Goal: Task Accomplishment & Management: Use online tool/utility

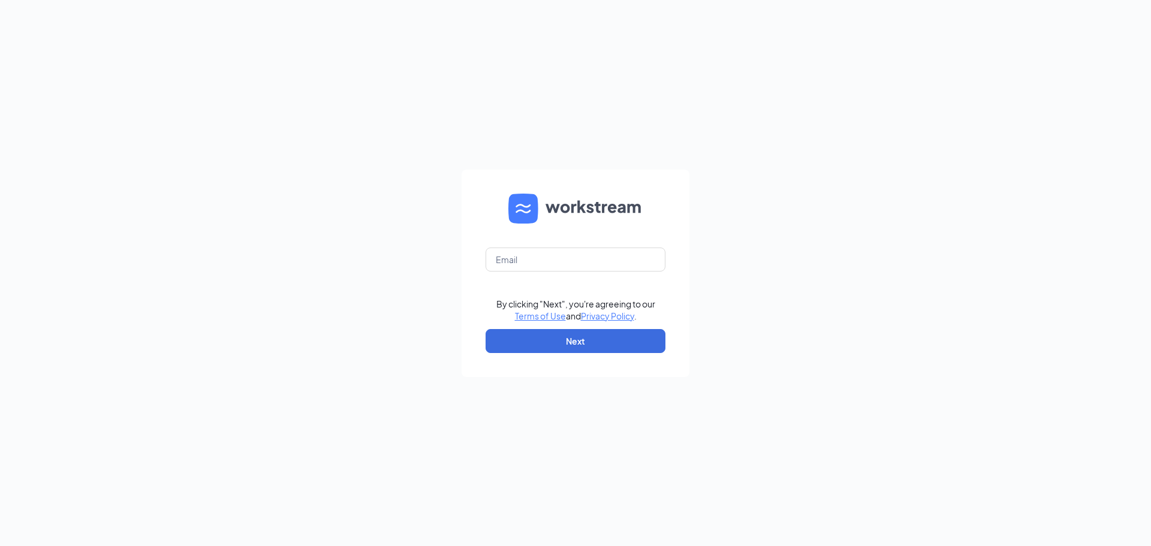
drag, startPoint x: 524, startPoint y: 246, endPoint x: 518, endPoint y: 242, distance: 7.2
click at [521, 242] on form "By clicking "Next", you're agreeing to our Terms of Use and Privacy Policy . Ne…" at bounding box center [576, 273] width 228 height 207
click at [544, 255] on input "text" at bounding box center [575, 260] width 180 height 24
type input "[EMAIL_ADDRESS][DOMAIN_NAME]"
click at [565, 341] on button "Next" at bounding box center [575, 341] width 180 height 24
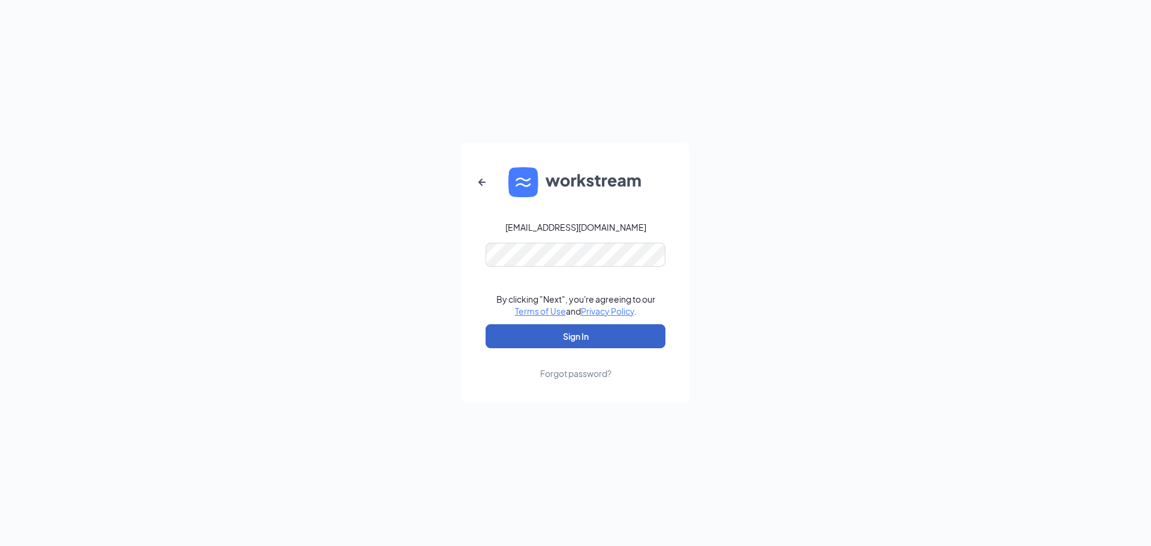
click at [563, 339] on button "Sign In" at bounding box center [575, 336] width 180 height 24
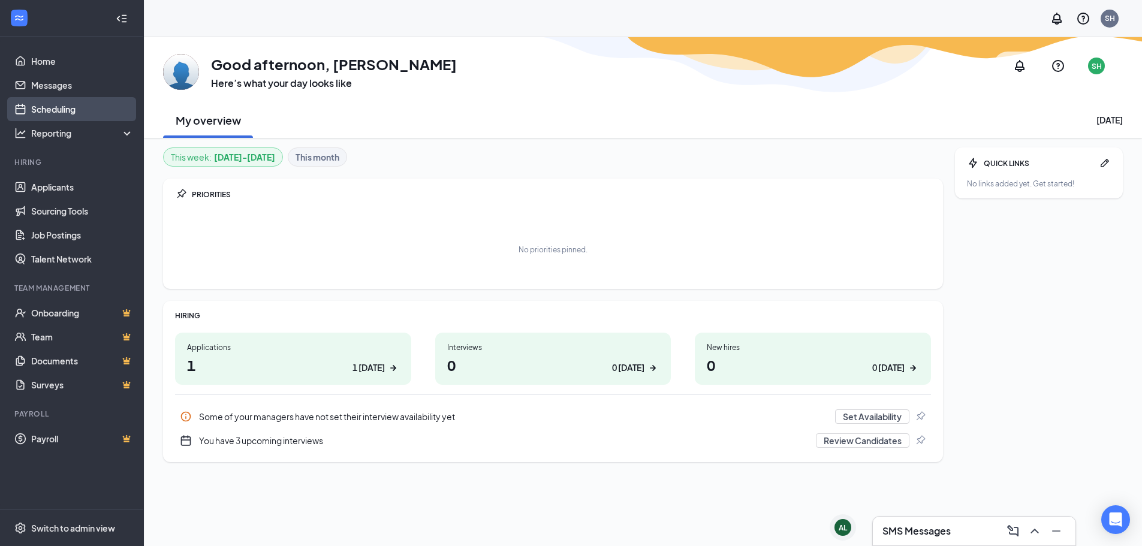
click at [61, 111] on link "Scheduling" at bounding box center [82, 109] width 102 height 24
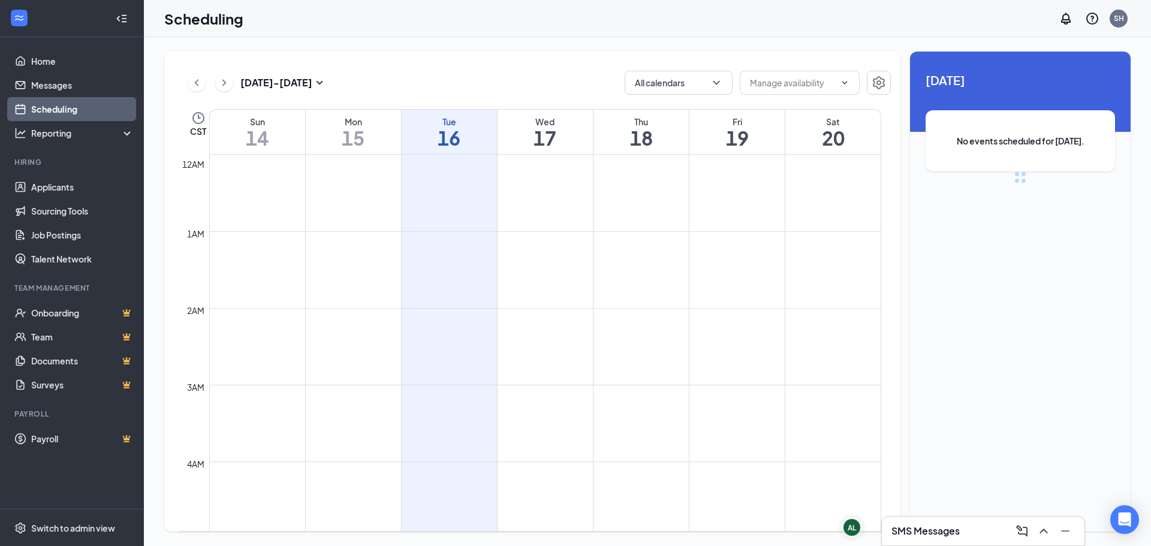
scroll to position [589, 0]
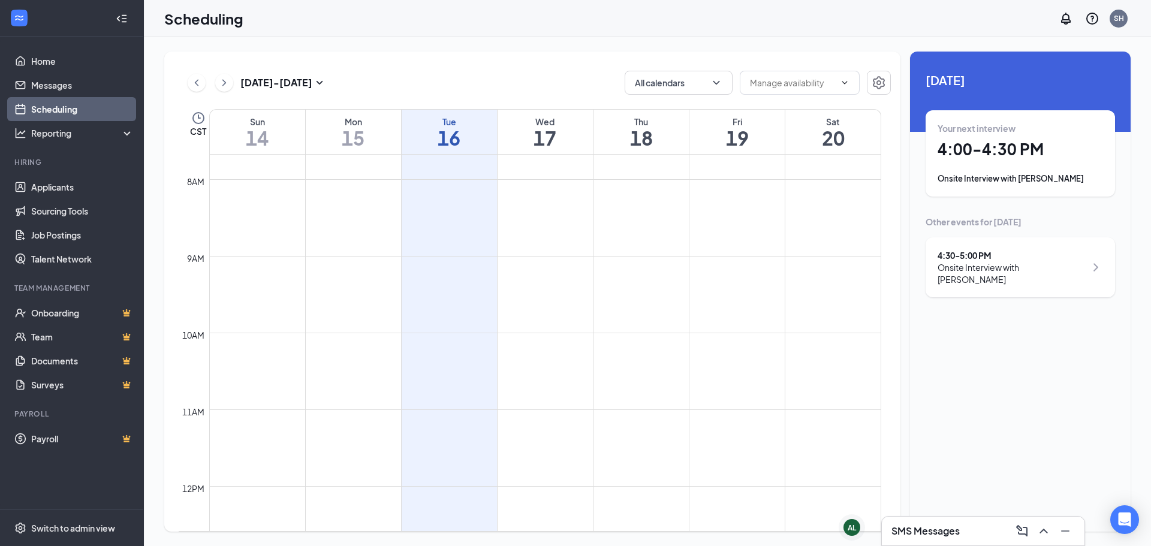
click at [1032, 176] on div "Onsite Interview with [PERSON_NAME]" at bounding box center [1019, 179] width 165 height 12
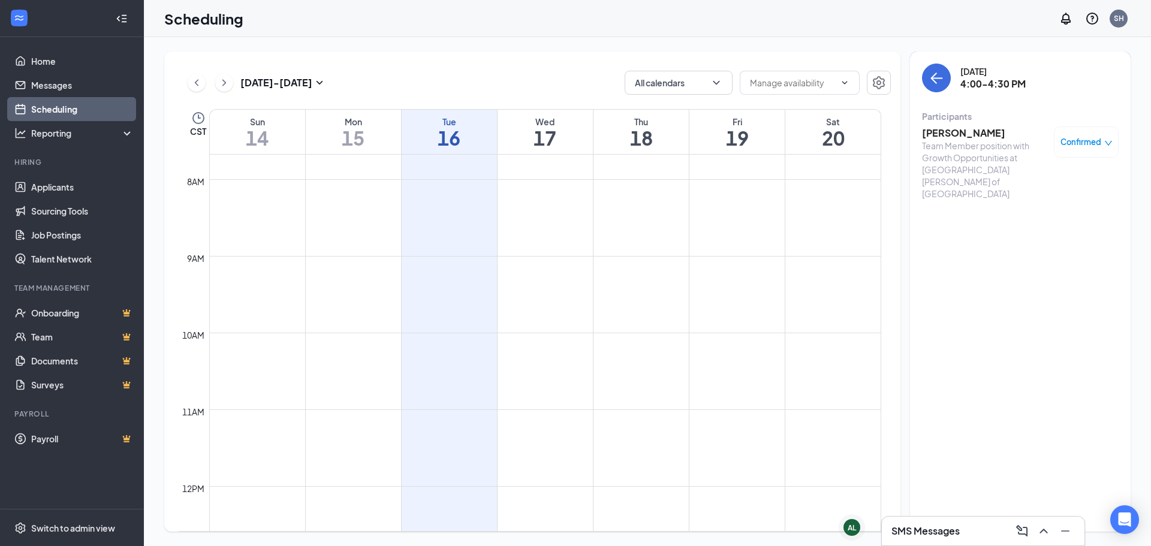
click at [960, 136] on h3 "[PERSON_NAME]" at bounding box center [985, 132] width 126 height 13
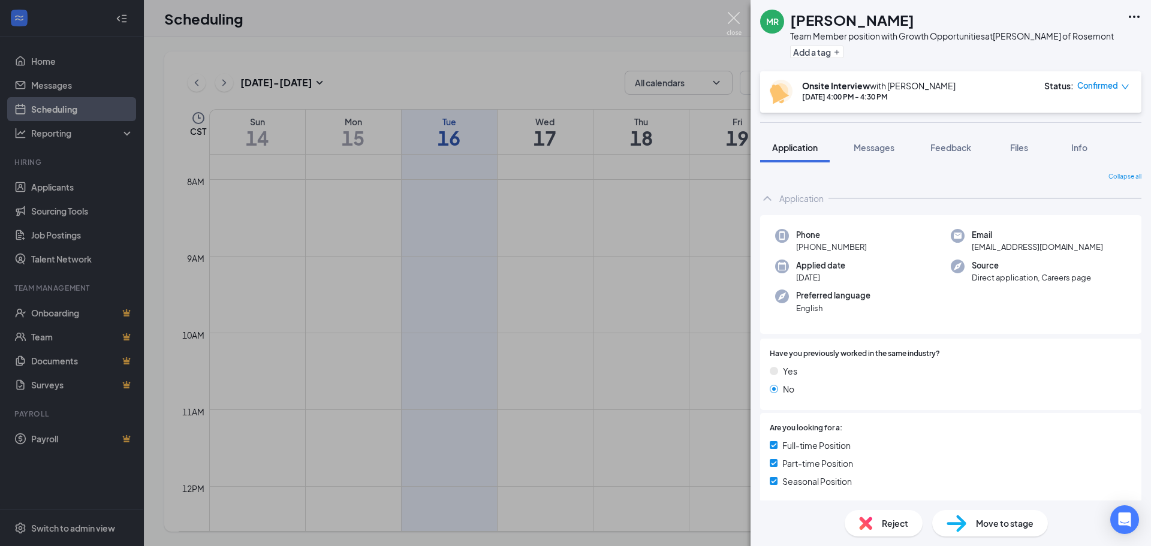
click at [733, 19] on img at bounding box center [733, 23] width 15 height 23
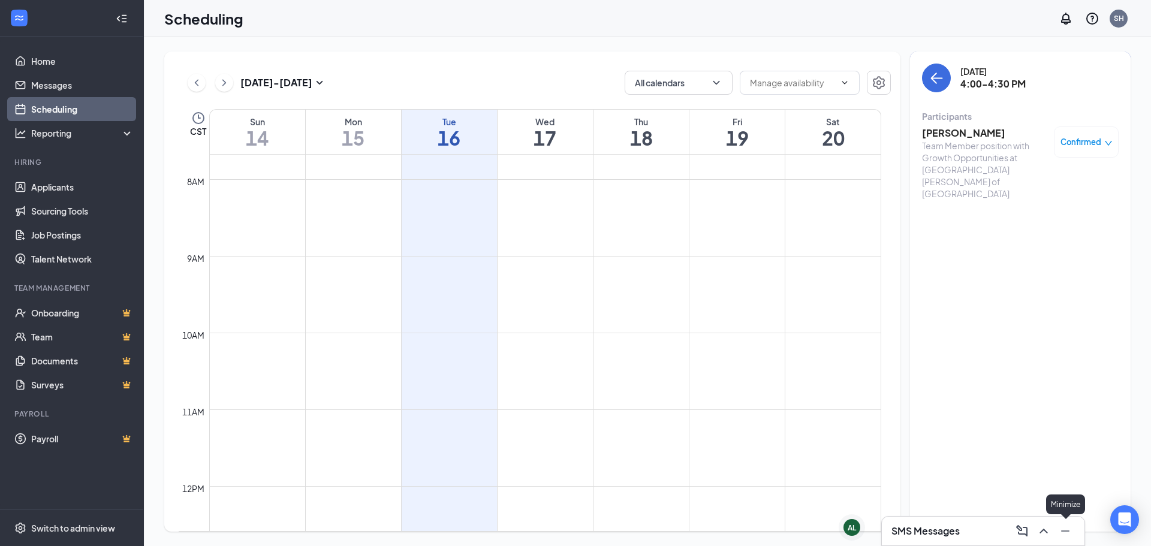
click at [1073, 503] on div "Minimize" at bounding box center [1065, 504] width 39 height 20
click at [1036, 394] on div "Tuesday, Sep 16 4:00-4:30 PM Participants Mariam Rosenje Team Member position w…" at bounding box center [1020, 292] width 221 height 480
click at [928, 79] on button "back-button" at bounding box center [936, 78] width 29 height 29
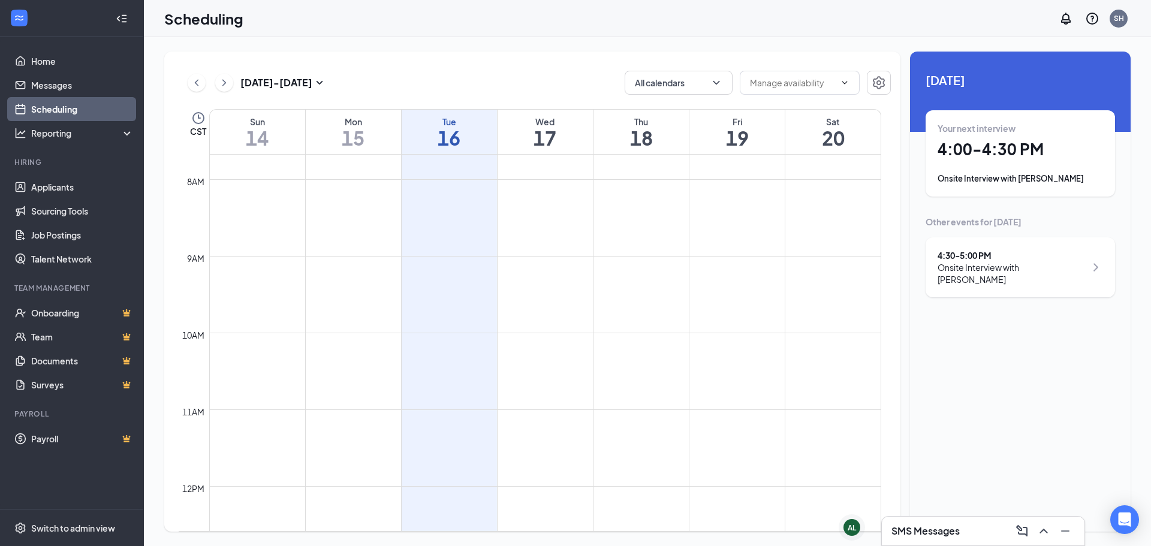
click at [997, 270] on div "Onsite Interview with Edgar Rodriguez" at bounding box center [1011, 273] width 148 height 24
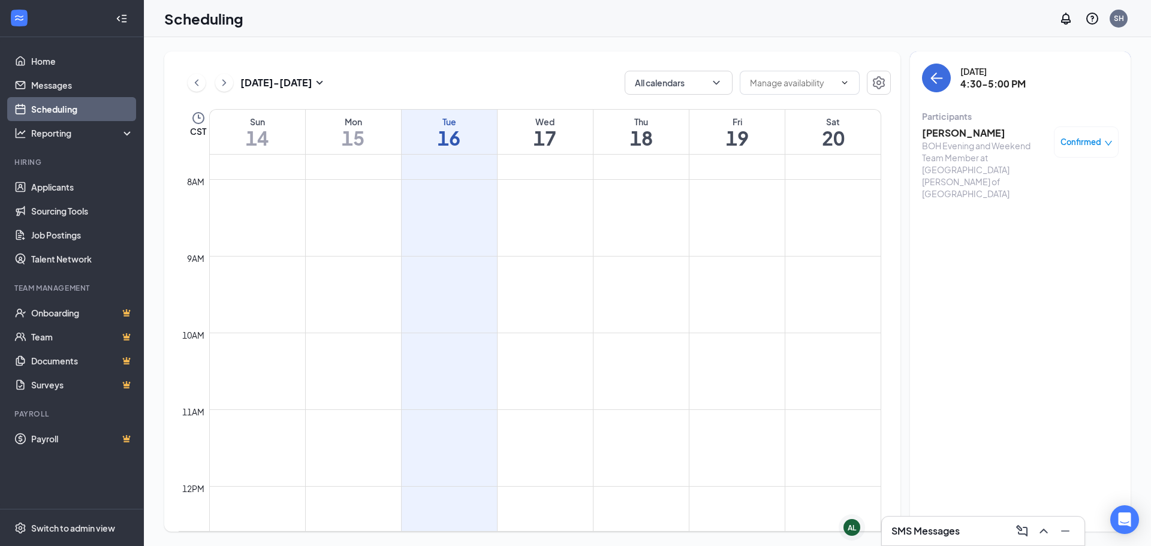
click at [969, 132] on h3 "Edgar Rodriguez" at bounding box center [985, 132] width 126 height 13
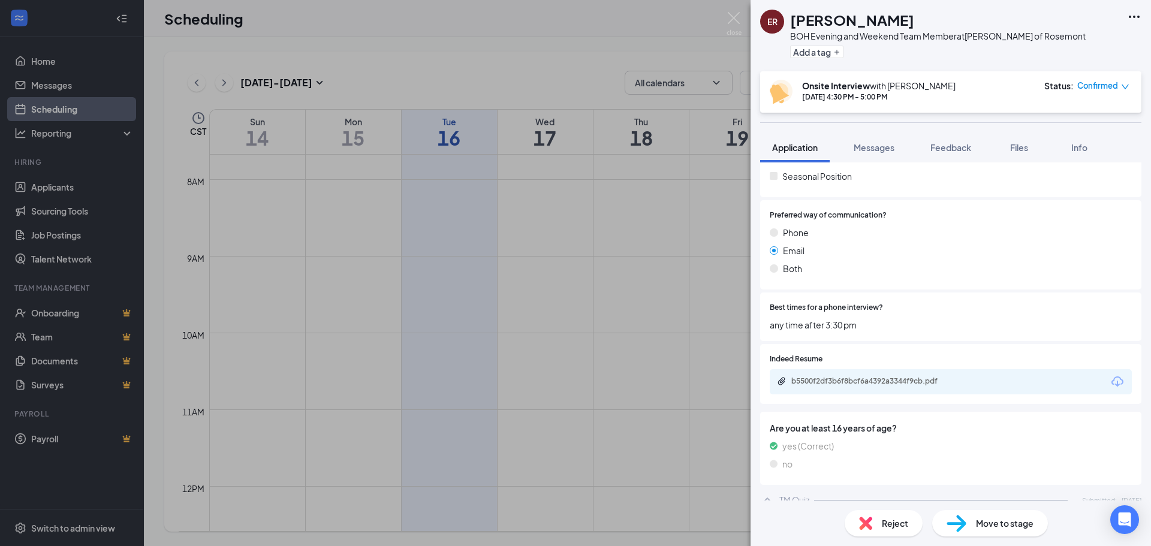
scroll to position [360, 0]
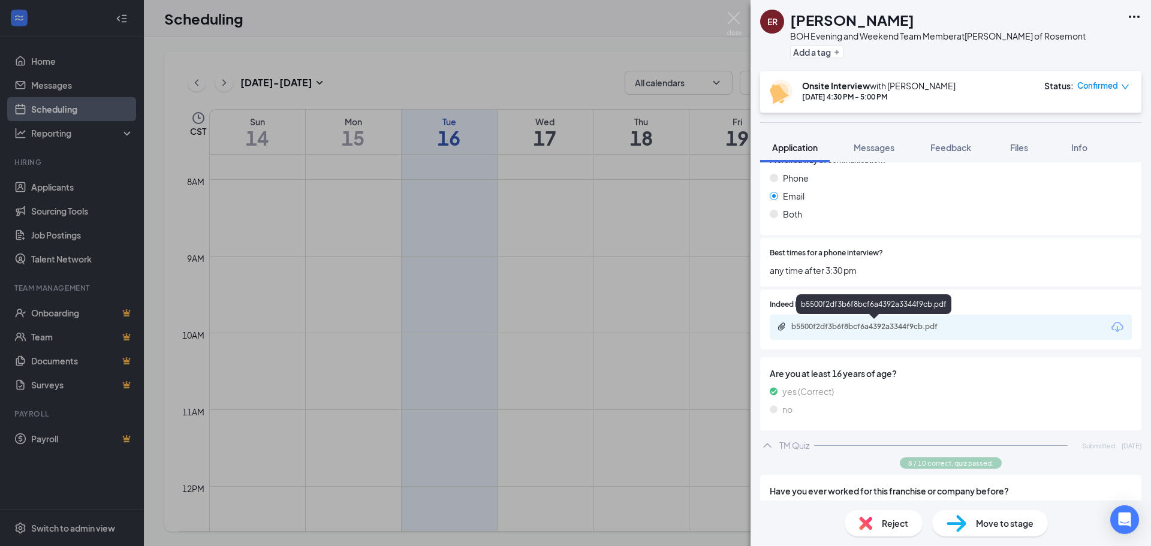
click at [896, 325] on div "b5500f2df3b6f8bcf6a4392a3344f9cb.pdf" at bounding box center [875, 327] width 168 height 10
